Goal: Information Seeking & Learning: Learn about a topic

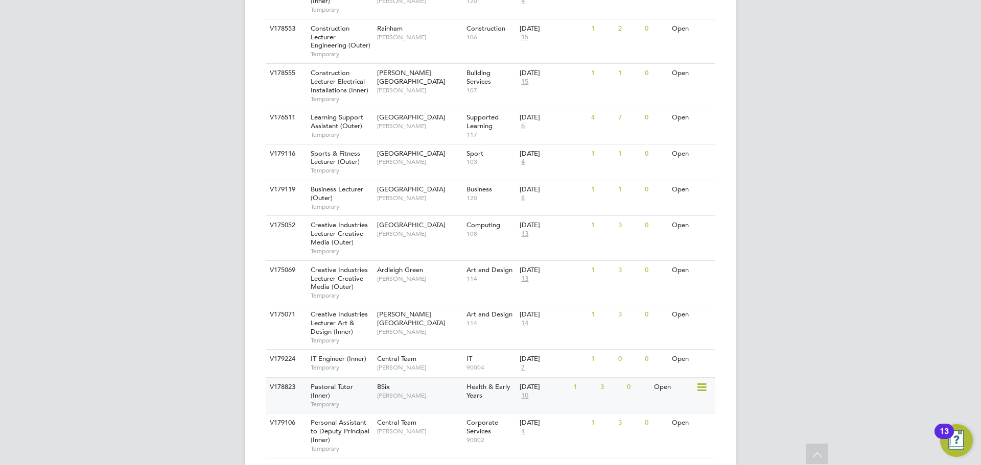
scroll to position [409, 0]
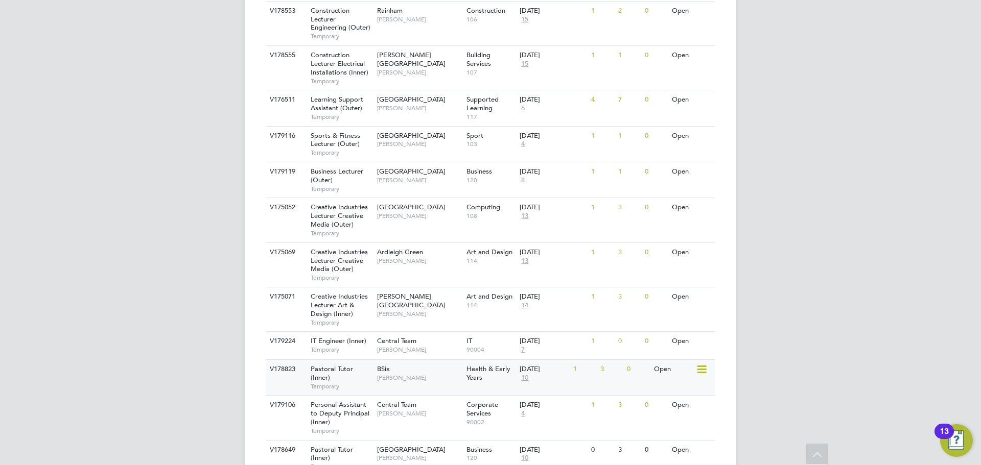
click at [433, 360] on div "BSix [PERSON_NAME]" at bounding box center [418, 373] width 89 height 27
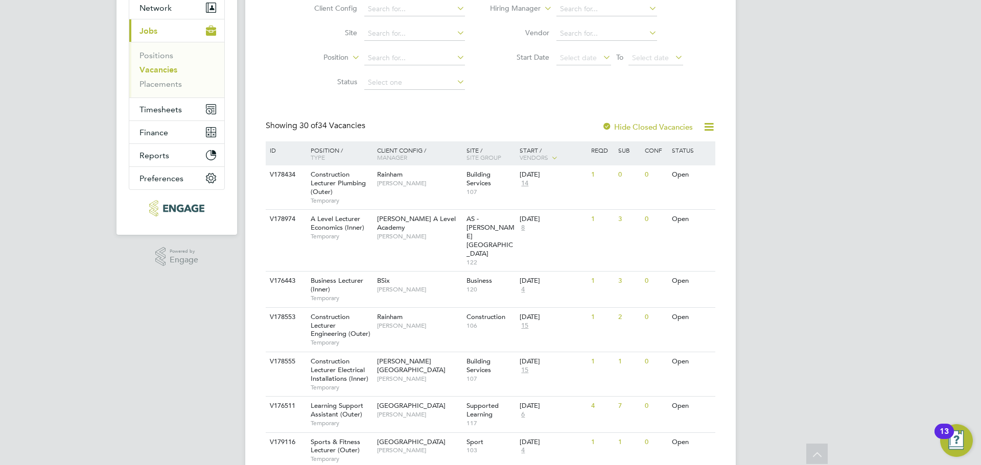
scroll to position [0, 0]
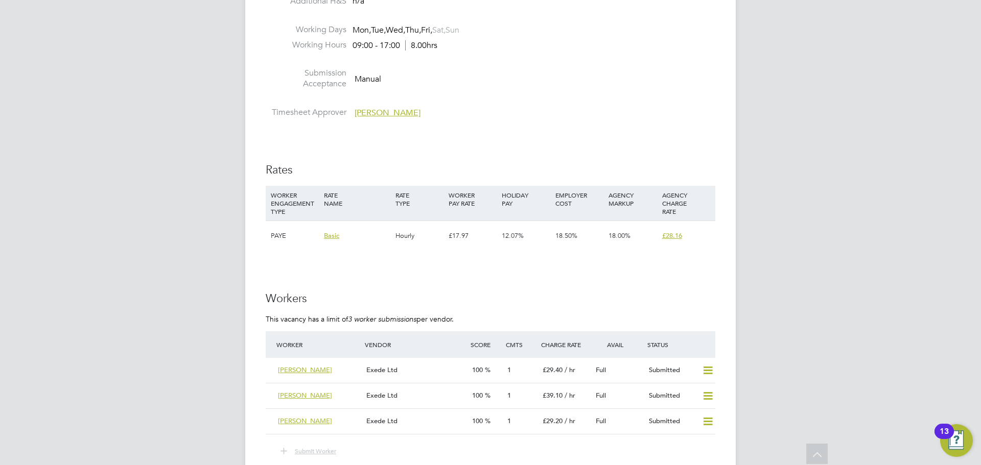
scroll to position [1839, 0]
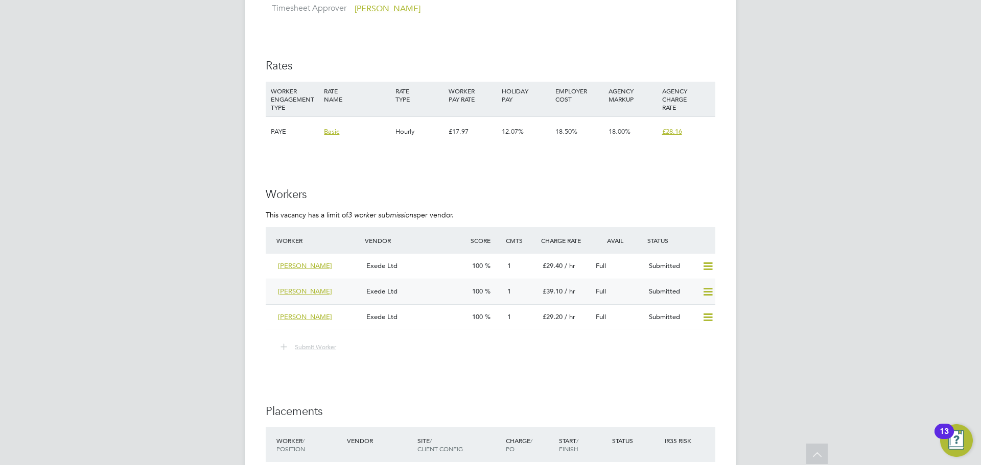
click at [343, 295] on div "[PERSON_NAME]" at bounding box center [318, 291] width 88 height 17
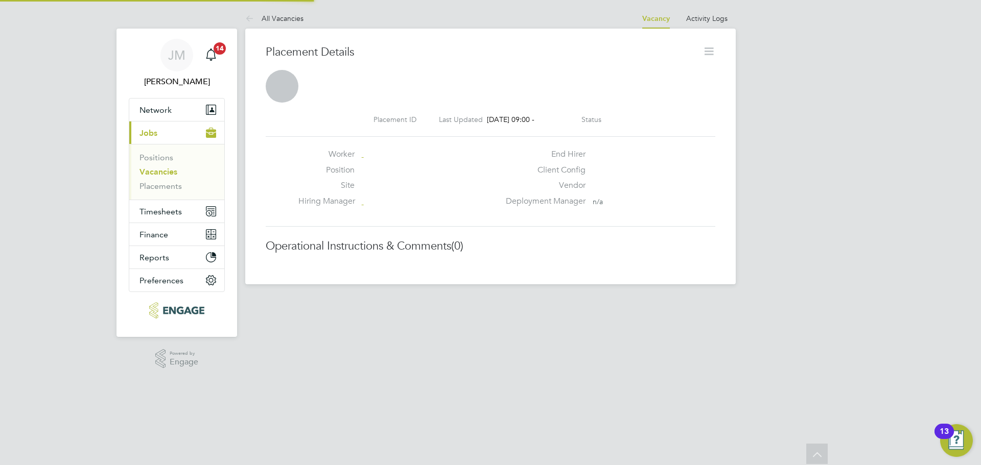
scroll to position [5, 5]
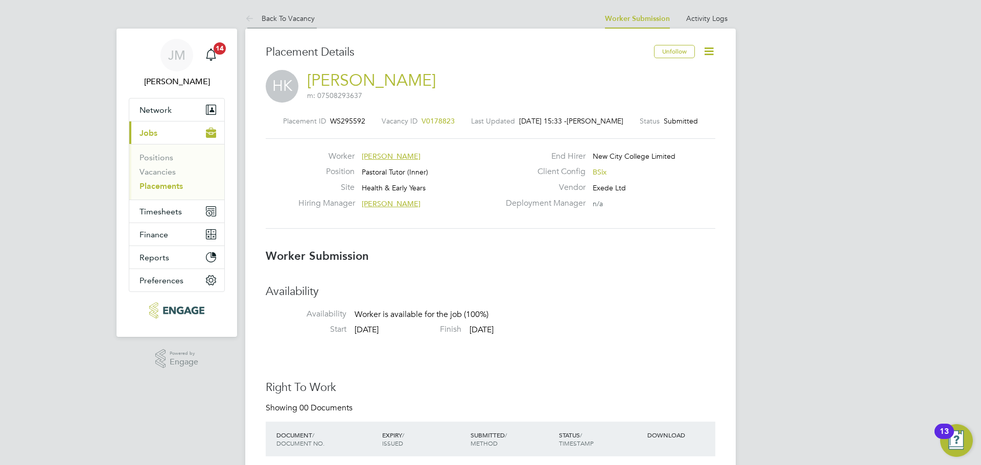
click at [249, 17] on icon at bounding box center [251, 19] width 13 height 13
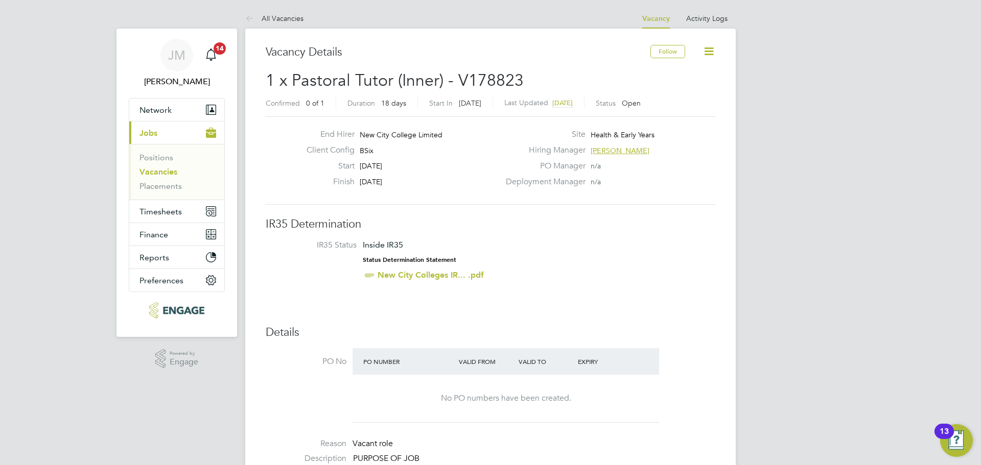
click at [608, 151] on span "[PERSON_NAME]" at bounding box center [619, 150] width 59 height 9
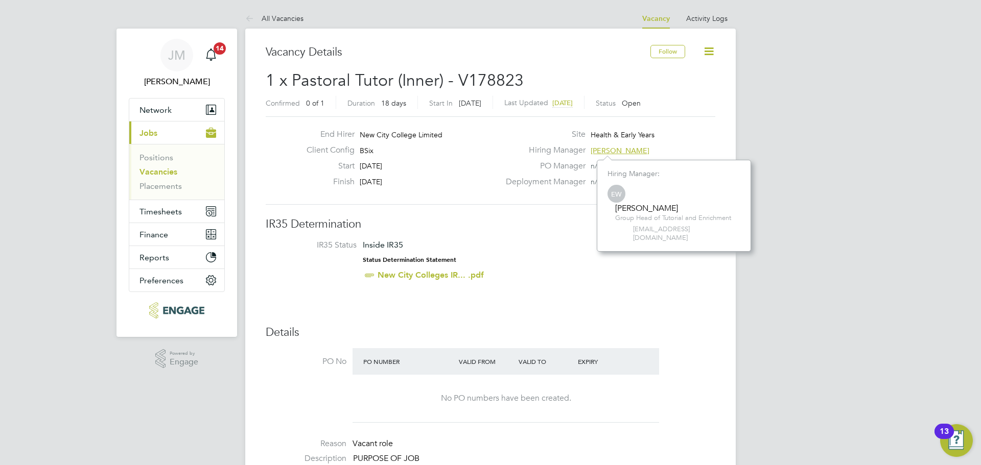
click at [164, 171] on link "Vacancies" at bounding box center [158, 172] width 38 height 10
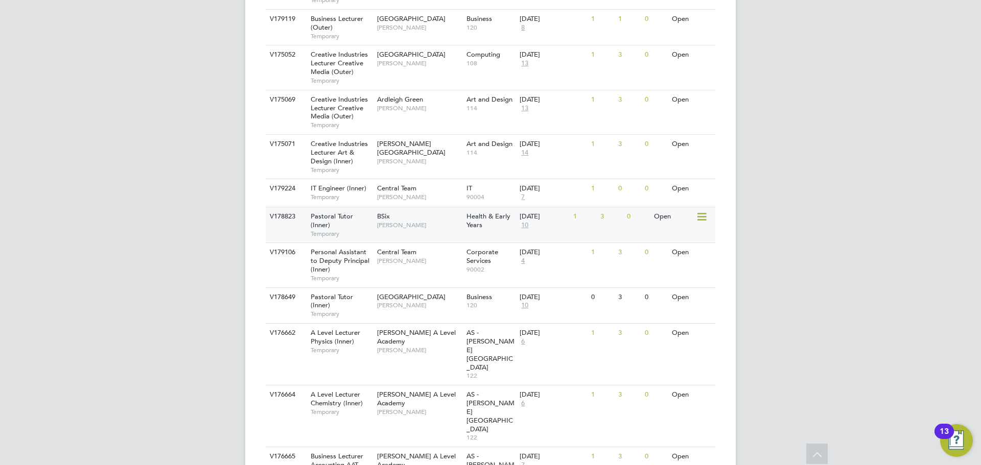
scroll to position [562, 0]
click at [432, 288] on div "Tower Hamlets Campus Emma Wood" at bounding box center [418, 301] width 89 height 27
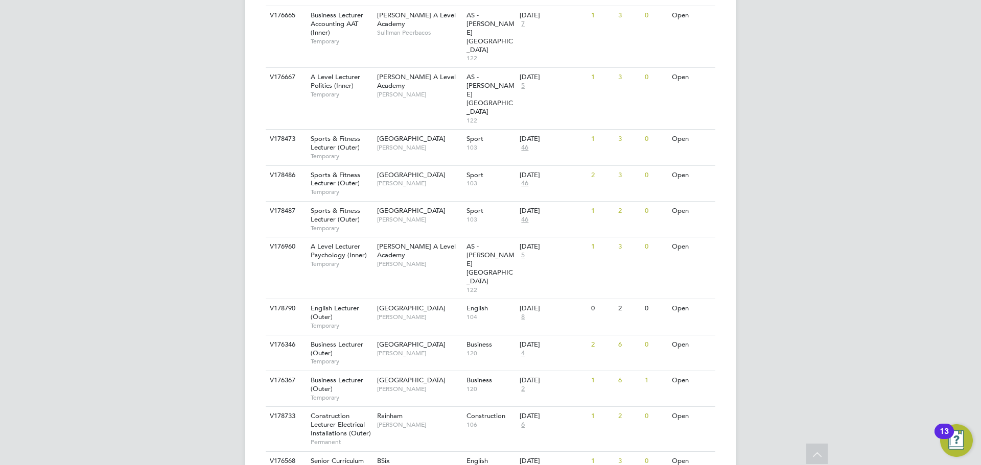
scroll to position [1035, 0]
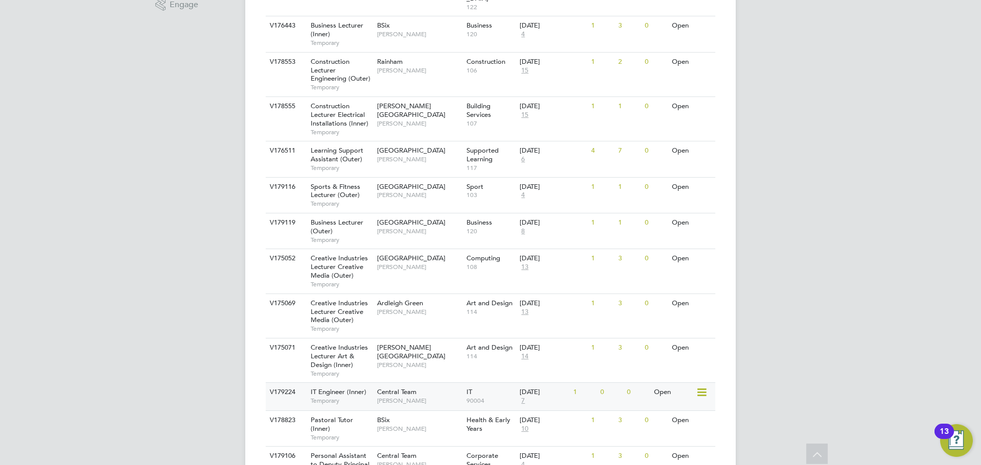
scroll to position [460, 0]
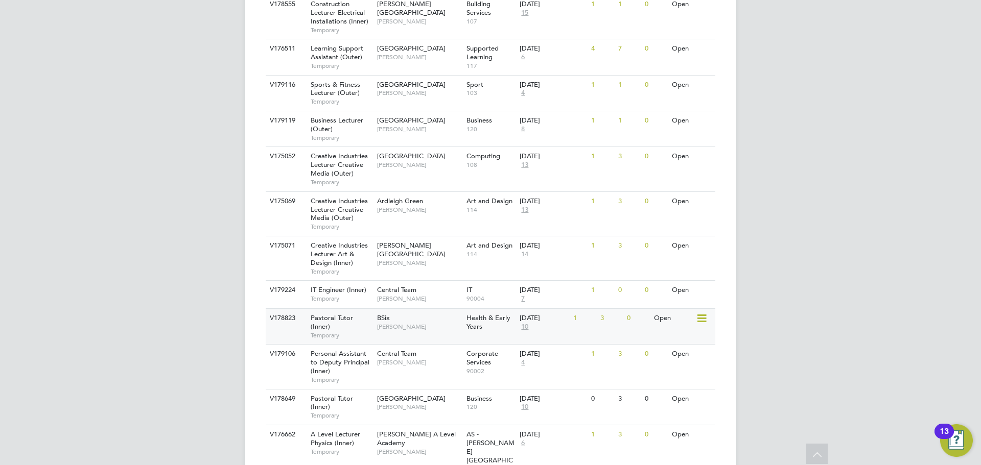
click at [434, 309] on div "BSix Emma Wood" at bounding box center [418, 322] width 89 height 27
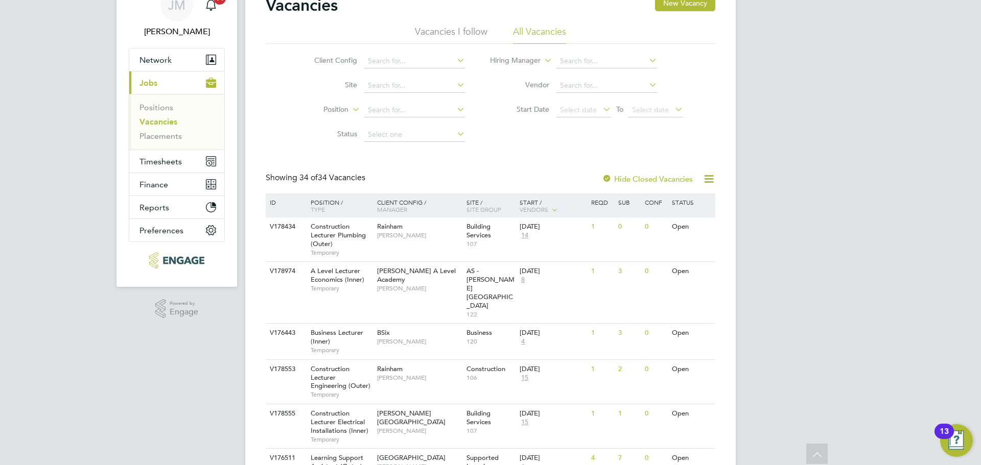
scroll to position [0, 0]
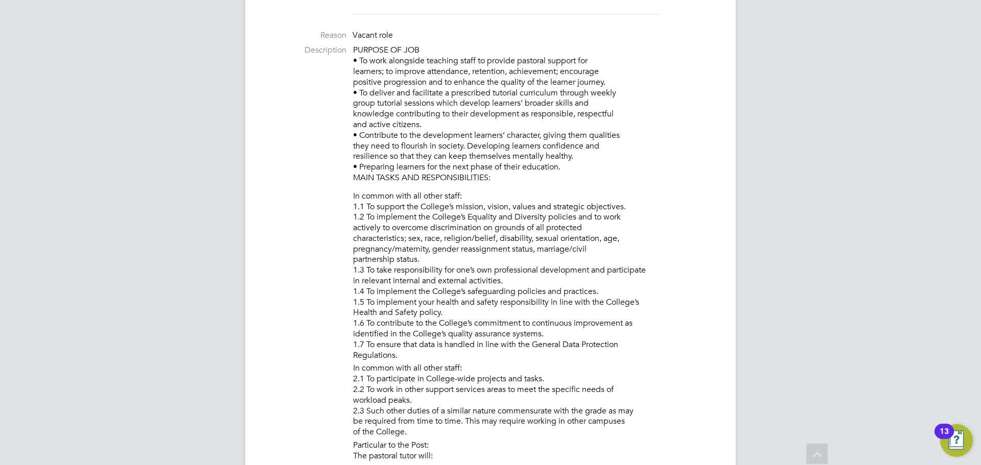
scroll to position [102, 0]
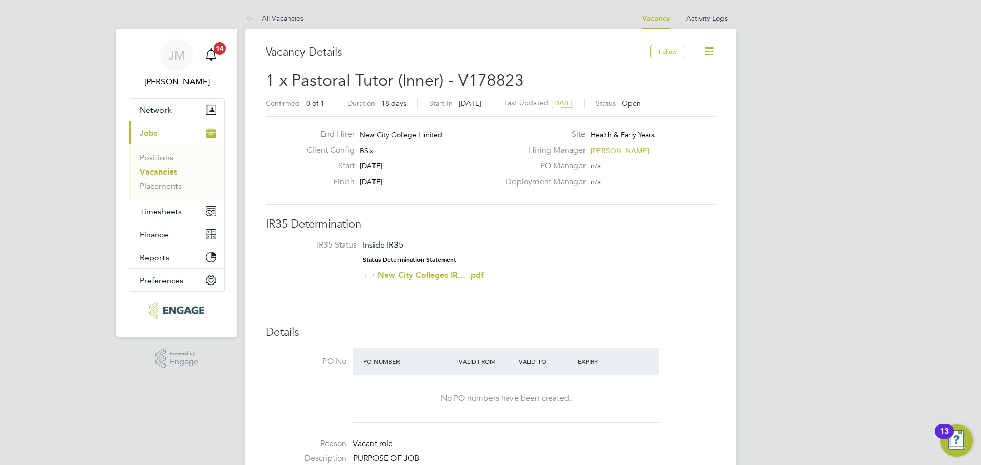
click at [167, 175] on link "Vacancies" at bounding box center [158, 172] width 38 height 10
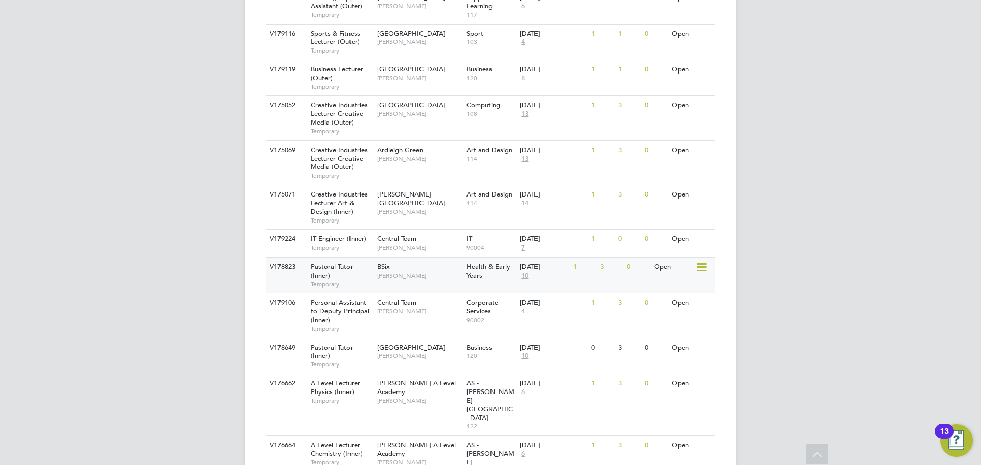
click at [432, 272] on span "[PERSON_NAME]" at bounding box center [419, 276] width 84 height 8
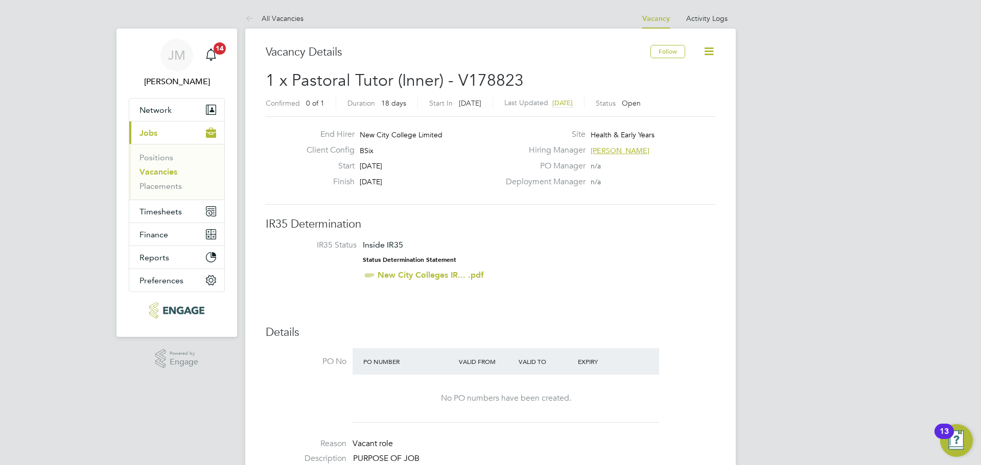
click at [159, 170] on link "Vacancies" at bounding box center [158, 172] width 38 height 10
